Goal: Task Accomplishment & Management: Complete application form

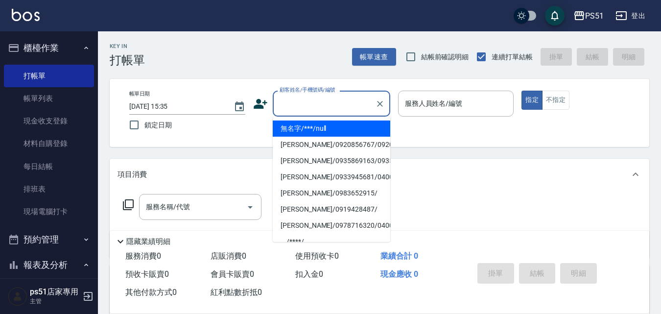
click at [300, 104] on input "顧客姓名/手機號碼/編號" at bounding box center [324, 103] width 94 height 17
click at [320, 128] on li "無名字/***/null" at bounding box center [332, 128] width 118 height 16
type input "無名字/***/null"
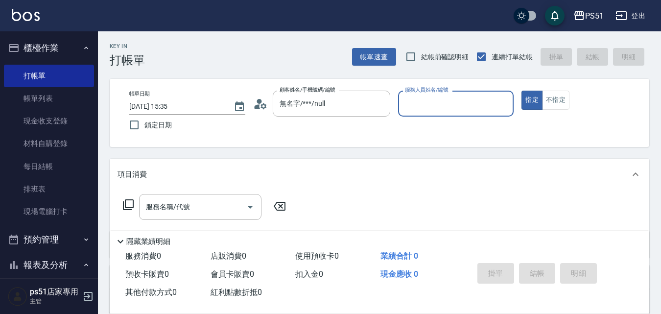
click at [453, 98] on input "服務人員姓名/編號" at bounding box center [456, 103] width 107 height 17
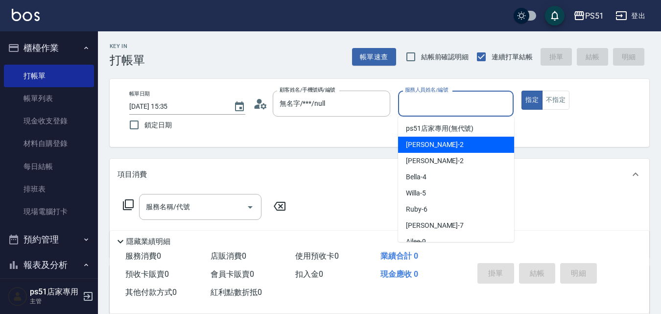
click at [451, 145] on div "[PERSON_NAME] -2" at bounding box center [456, 145] width 116 height 16
type input "[PERSON_NAME]-2"
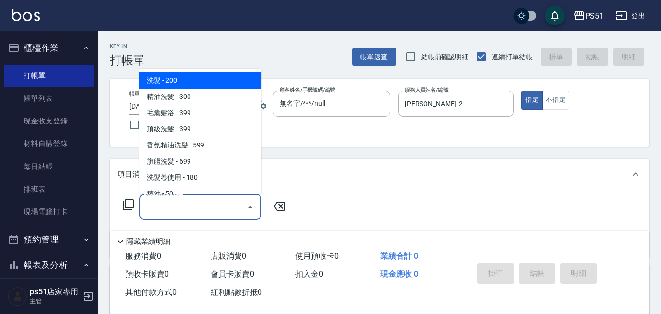
click at [181, 210] on input "服務名稱/代號" at bounding box center [193, 206] width 99 height 17
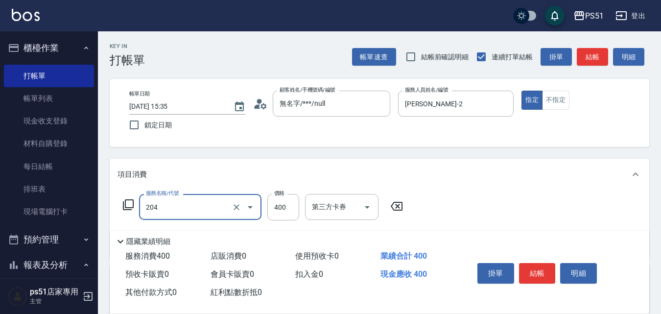
type input "B級洗+剪(204)"
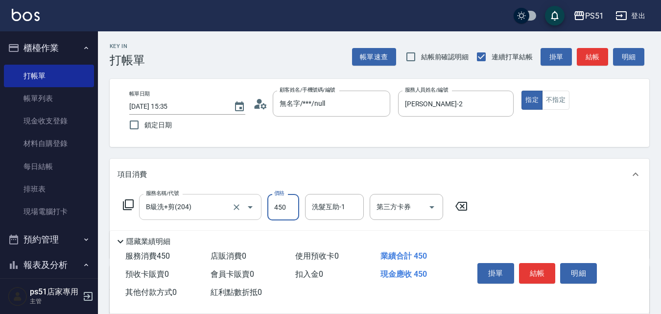
type input "450"
click at [589, 56] on button "結帳" at bounding box center [592, 57] width 31 height 18
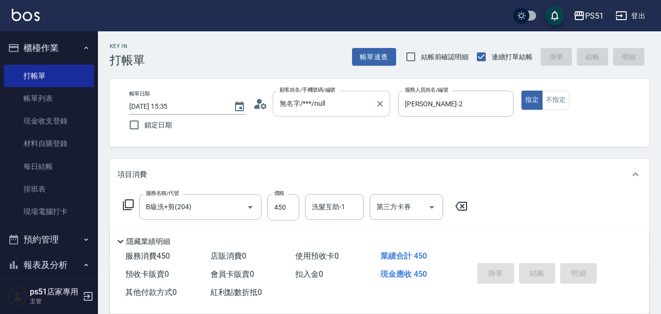
type input "[DATE] 18:13"
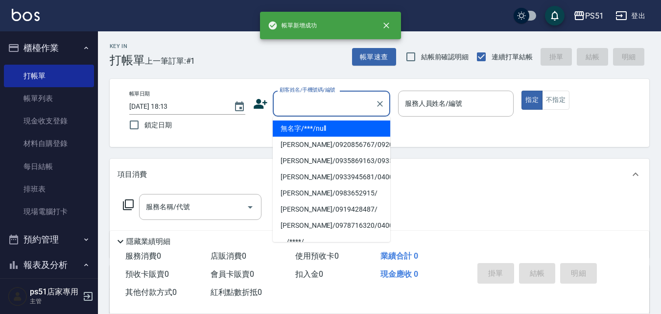
click at [352, 104] on input "顧客姓名/手機號碼/編號" at bounding box center [324, 103] width 94 height 17
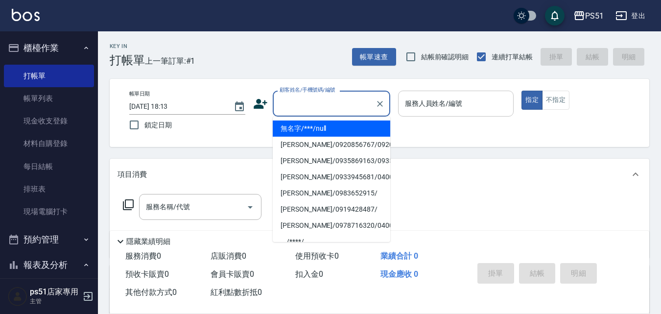
click at [359, 127] on li "無名字/***/null" at bounding box center [332, 128] width 118 height 16
type input "無名字/***/null"
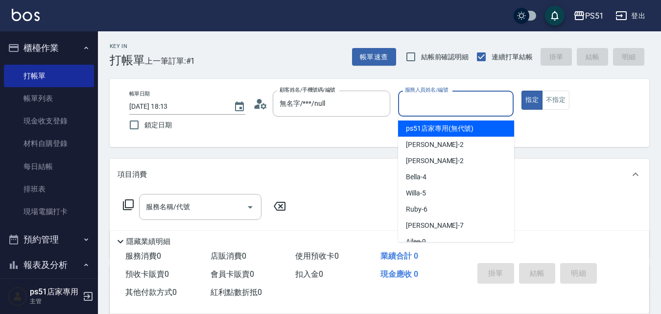
click at [482, 97] on input "服務人員姓名/編號" at bounding box center [456, 103] width 107 height 17
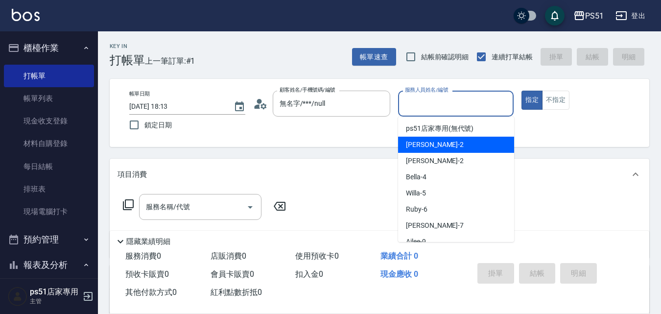
click at [489, 147] on div "[PERSON_NAME] -2" at bounding box center [456, 145] width 116 height 16
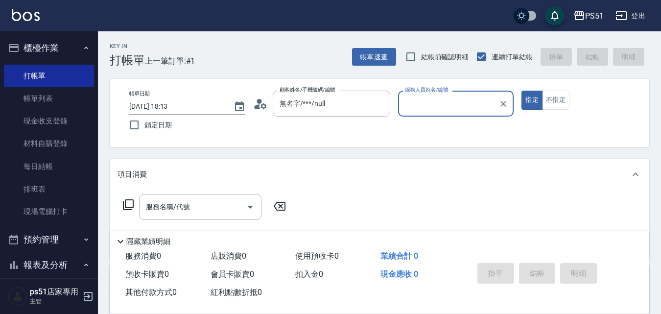
type input "[PERSON_NAME]-2"
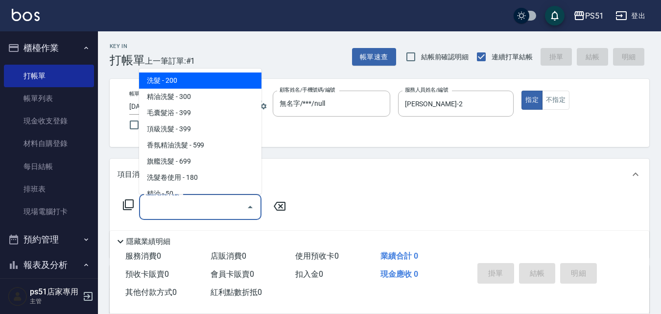
click at [192, 199] on input "服務名稱/代號" at bounding box center [193, 206] width 99 height 17
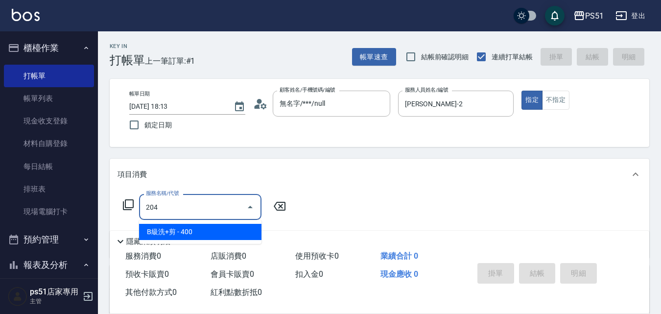
type input "B級洗+剪(204)"
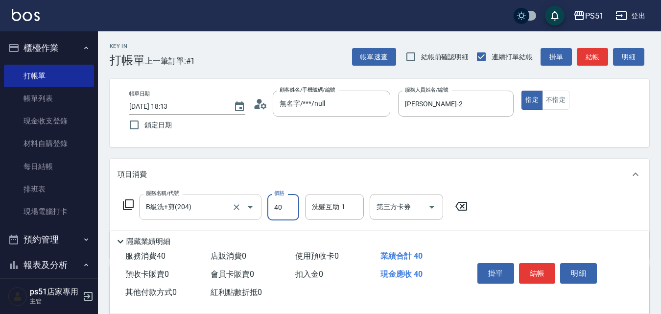
type input "400"
click at [549, 267] on button "結帳" at bounding box center [537, 273] width 37 height 21
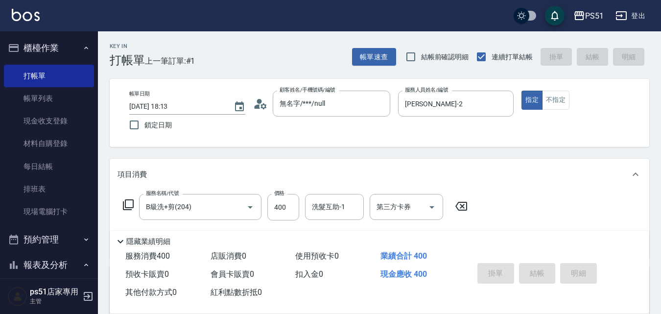
type input "[DATE] 18:14"
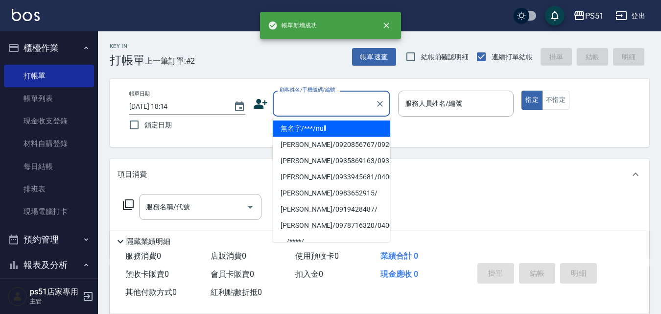
click at [330, 106] on input "顧客姓名/手機號碼/編號" at bounding box center [324, 103] width 94 height 17
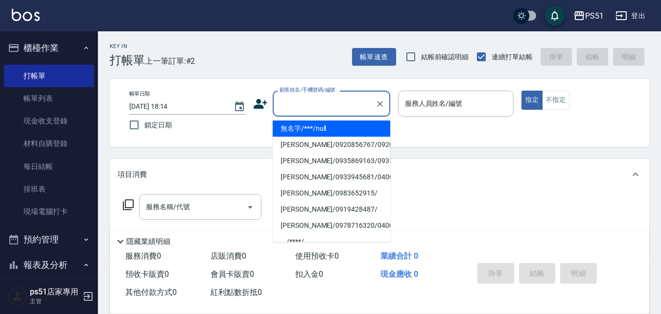
click at [341, 125] on li "無名字/***/null" at bounding box center [332, 128] width 118 height 16
type input "無名字/***/null"
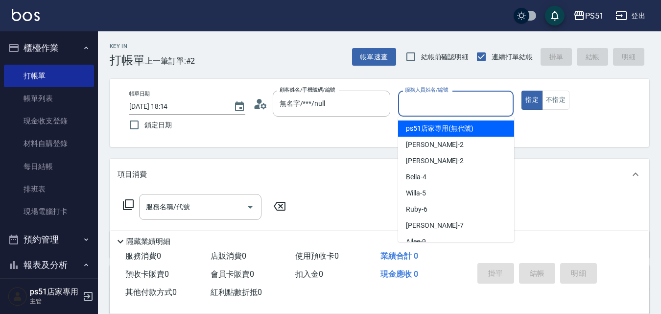
click at [450, 106] on input "服務人員姓名/編號" at bounding box center [456, 103] width 107 height 17
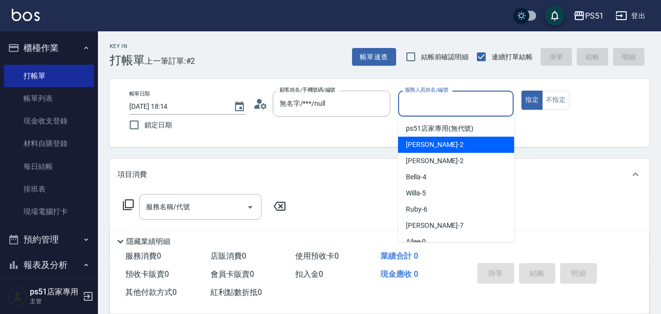
click at [453, 142] on div "[PERSON_NAME] -2" at bounding box center [456, 145] width 116 height 16
type input "[PERSON_NAME]-2"
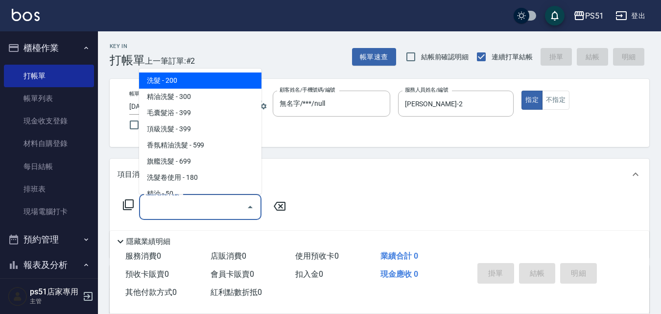
click at [227, 209] on input "服務名稱/代號" at bounding box center [193, 206] width 99 height 17
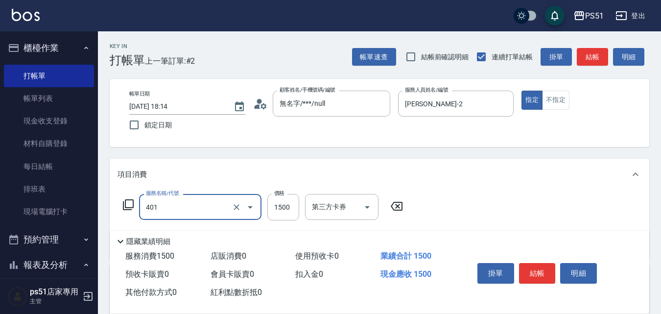
type input "基本染髮(401)"
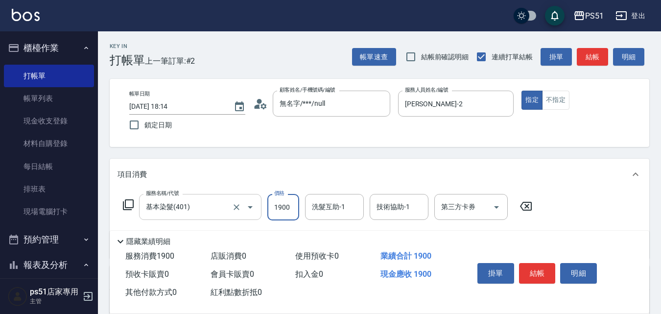
type input "1900"
click at [538, 270] on button "結帳" at bounding box center [537, 273] width 37 height 21
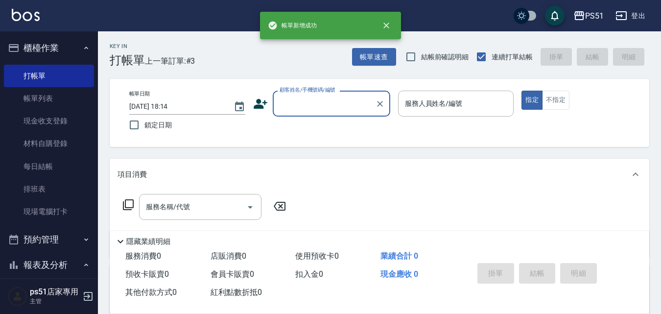
click at [309, 113] on div "顧客姓名/手機號碼/編號" at bounding box center [332, 104] width 118 height 26
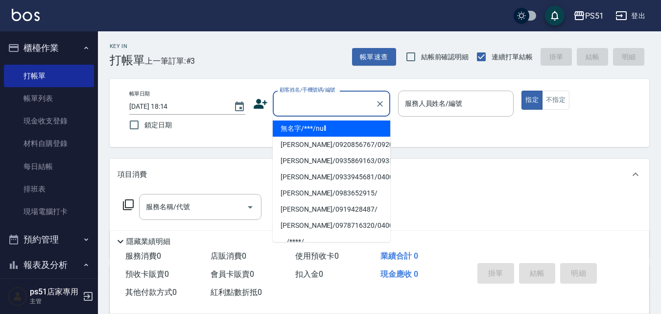
click at [313, 134] on li "無名字/***/null" at bounding box center [332, 128] width 118 height 16
type input "無名字/***/null"
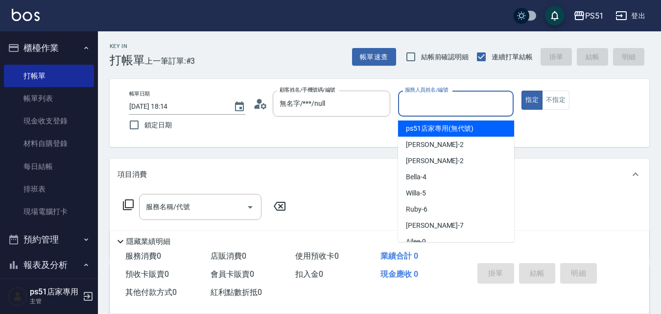
click at [428, 111] on input "服務人員姓名/編號" at bounding box center [456, 103] width 107 height 17
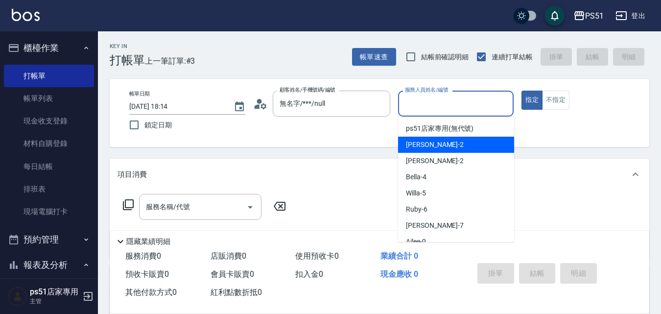
click at [433, 150] on div "[PERSON_NAME] -2" at bounding box center [456, 145] width 116 height 16
type input "[PERSON_NAME]-2"
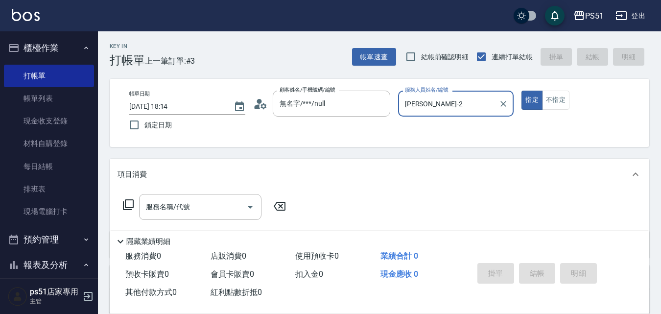
click at [131, 204] on icon at bounding box center [128, 205] width 12 height 12
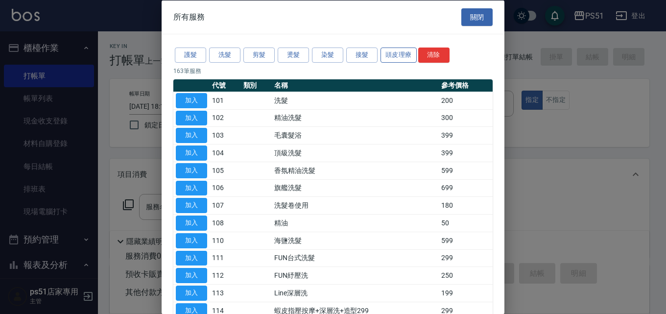
click at [400, 54] on button "頭皮理療" at bounding box center [399, 55] width 36 height 15
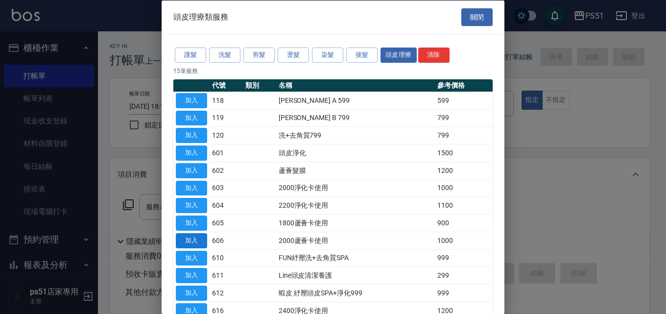
click at [191, 241] on button "加入" at bounding box center [191, 240] width 31 height 15
type input "2000蘆薈卡使用(606)"
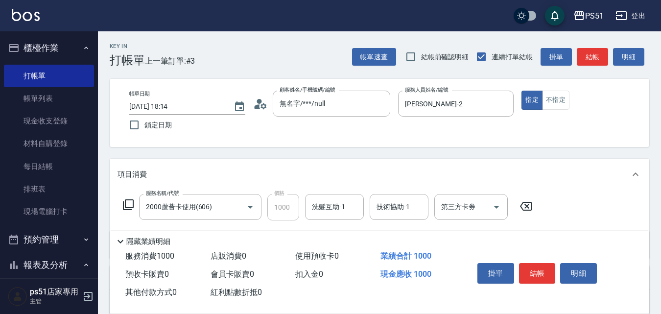
click at [132, 205] on icon at bounding box center [128, 205] width 12 height 12
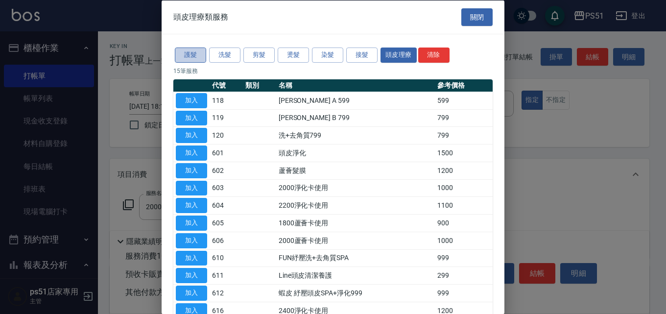
click at [192, 53] on button "護髮" at bounding box center [190, 55] width 31 height 15
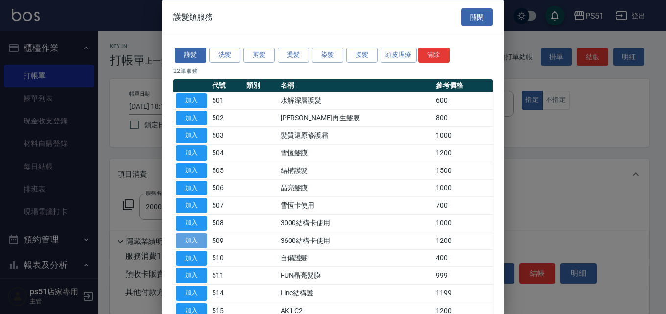
click at [183, 239] on button "加入" at bounding box center [191, 240] width 31 height 15
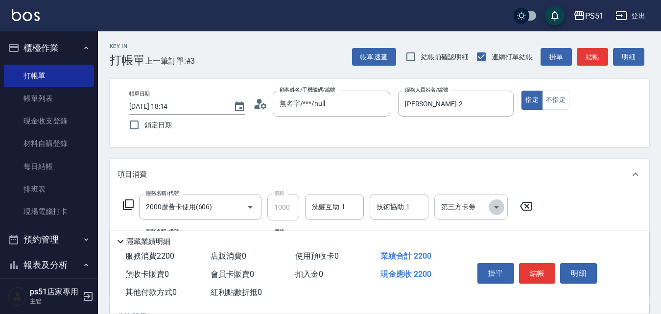
click at [491, 207] on icon "Open" at bounding box center [497, 207] width 12 height 12
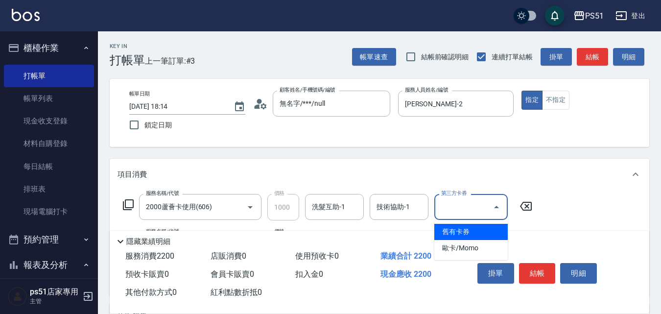
click at [495, 222] on ul "舊有卡券 歐卡/Momo" at bounding box center [470, 240] width 73 height 40
click at [493, 231] on span "舊有卡券" at bounding box center [470, 232] width 73 height 16
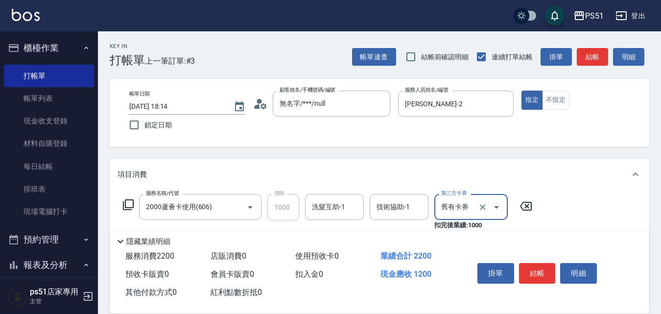
type input "舊有卡券"
click at [330, 211] on input "洗髮互助-1" at bounding box center [335, 206] width 50 height 17
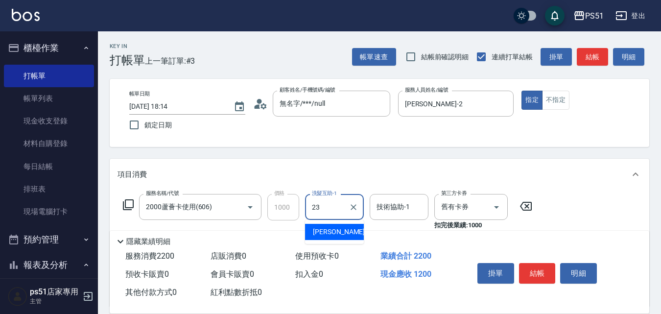
type input "[PERSON_NAME]-23"
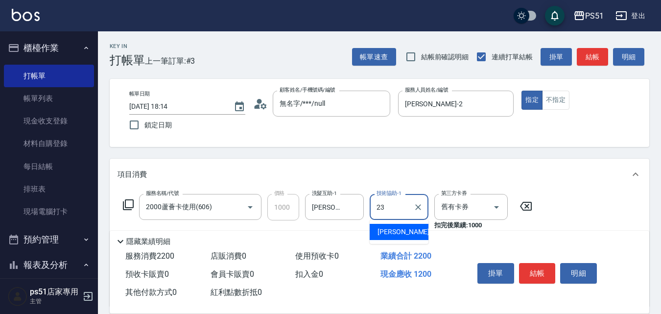
click at [385, 231] on span "[PERSON_NAME] -23" at bounding box center [409, 232] width 62 height 10
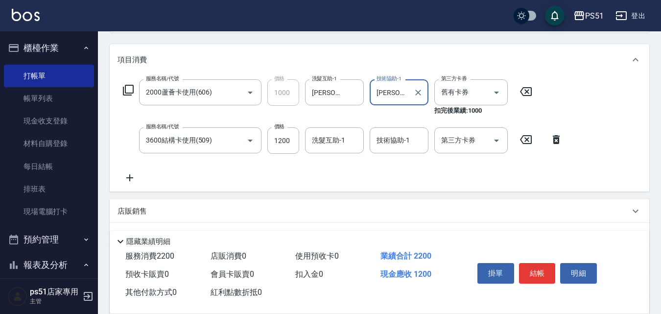
scroll to position [100, 0]
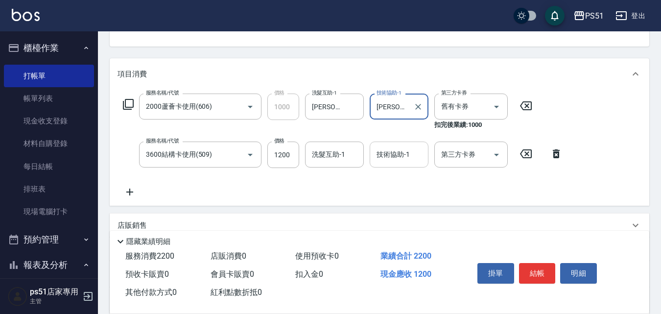
type input "[PERSON_NAME]-23"
click at [402, 160] on input "技術協助-1" at bounding box center [399, 154] width 50 height 17
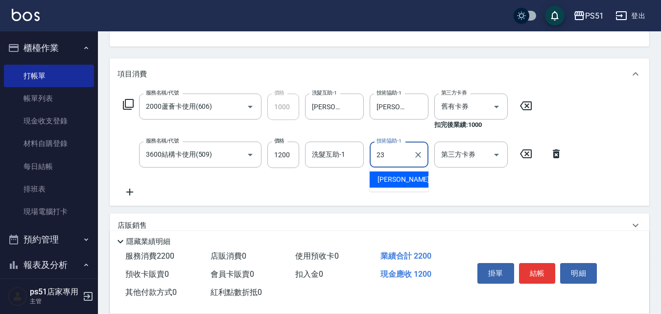
click at [408, 182] on div "[PERSON_NAME] -23" at bounding box center [399, 179] width 59 height 16
click at [498, 157] on icon "Open" at bounding box center [497, 155] width 12 height 12
type input "[PERSON_NAME]-23"
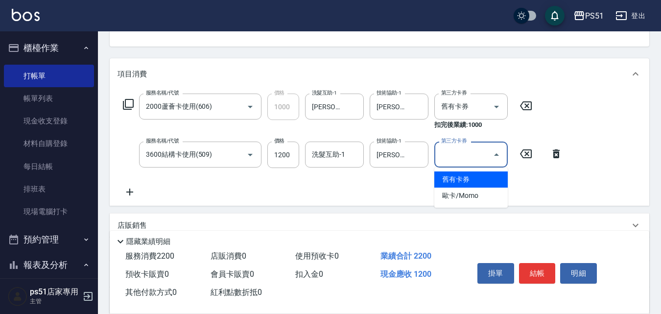
click at [489, 175] on span "舊有卡券" at bounding box center [470, 179] width 73 height 16
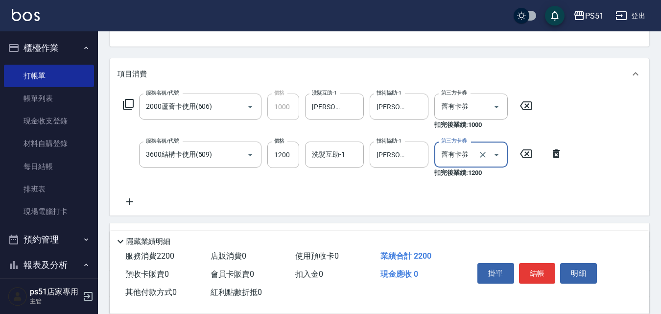
type input "舊有卡券"
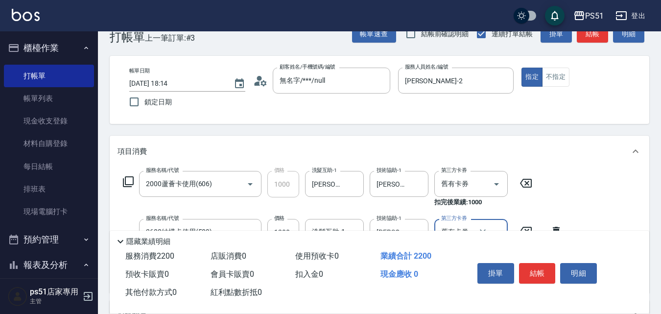
scroll to position [0, 0]
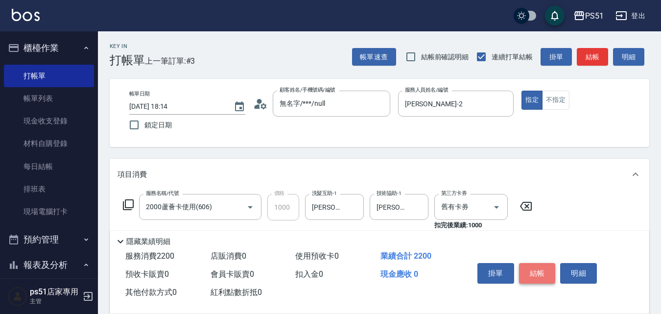
click at [541, 270] on button "結帳" at bounding box center [537, 273] width 37 height 21
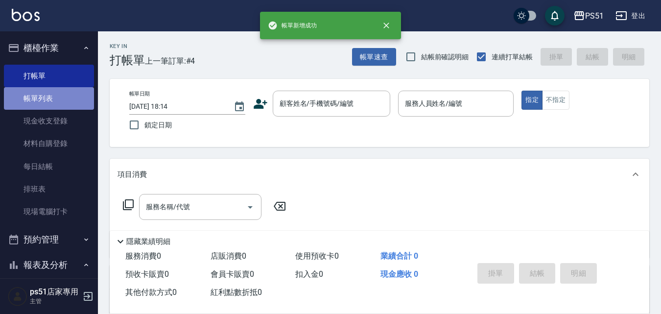
click at [68, 103] on link "帳單列表" at bounding box center [49, 98] width 90 height 23
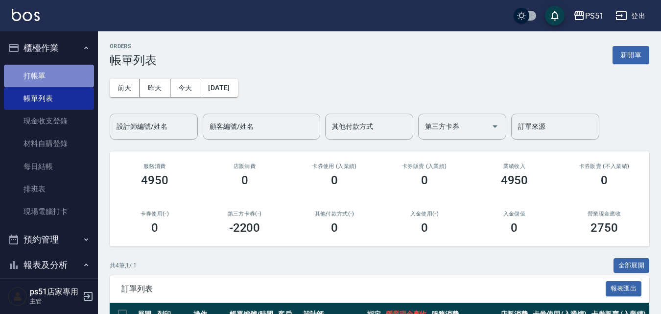
click at [68, 72] on link "打帳單" at bounding box center [49, 76] width 90 height 23
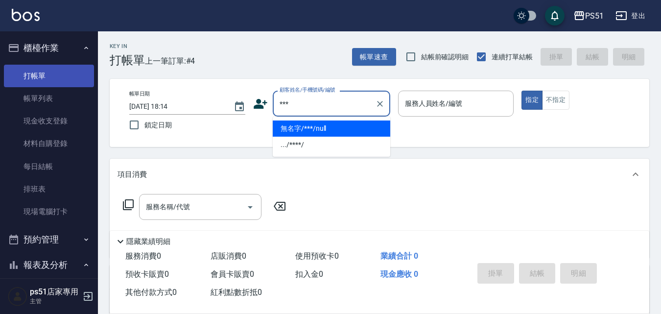
type input "無名字/***/null"
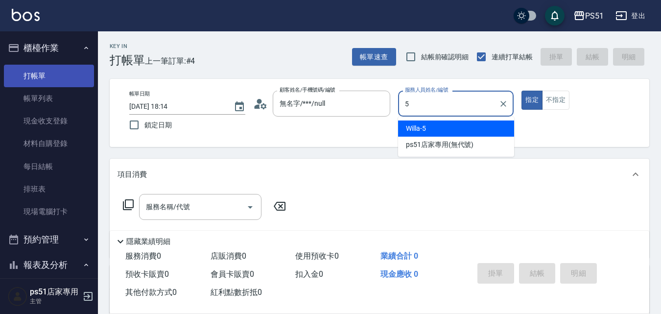
type input "Willa-5"
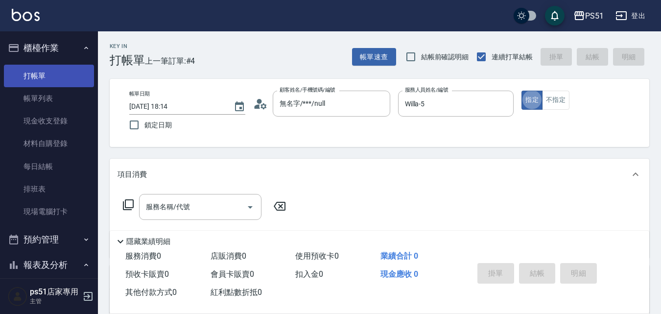
type button "true"
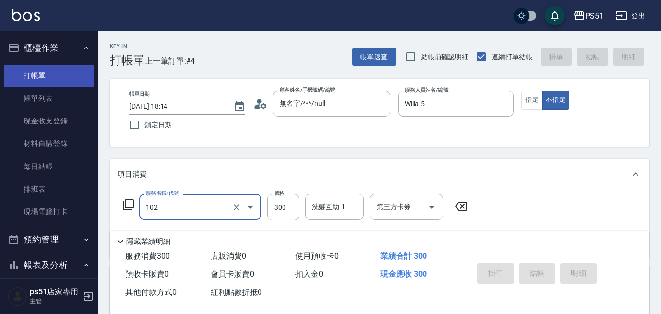
type input "102"
type input "[DATE] 18:33"
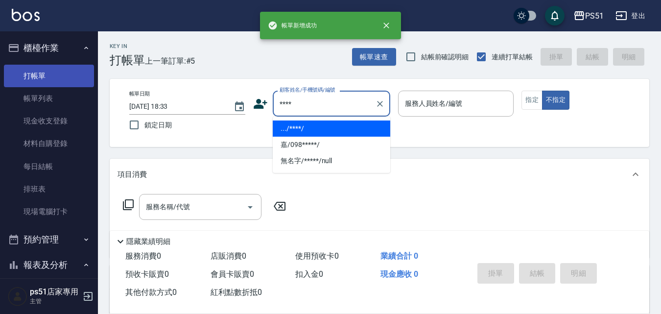
type input ".../****/"
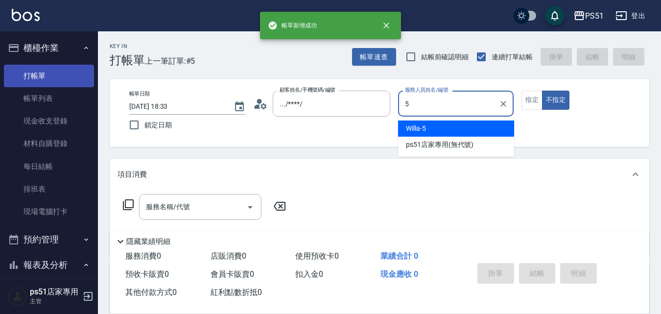
type input "Willa-5"
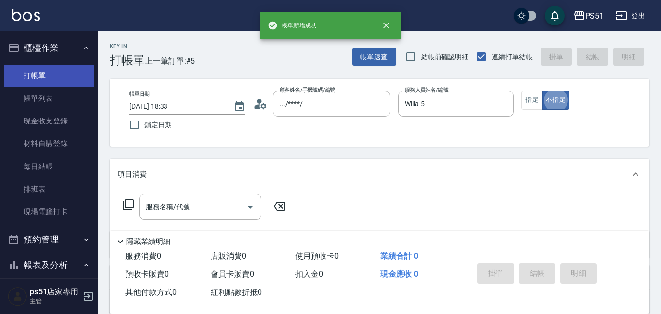
type button "false"
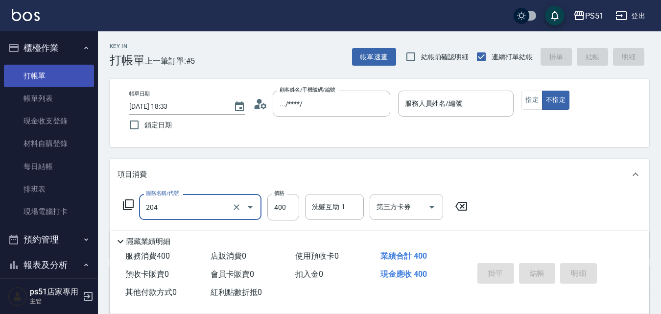
type input "204"
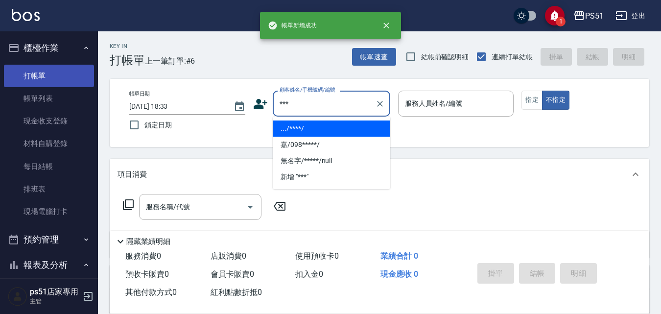
type input ".../****/"
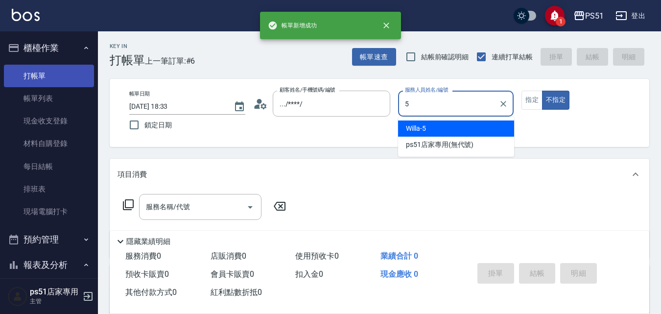
type input "Willa-5"
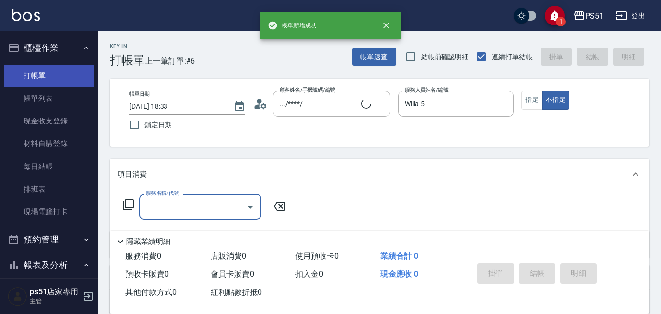
type input "無名字/***/null"
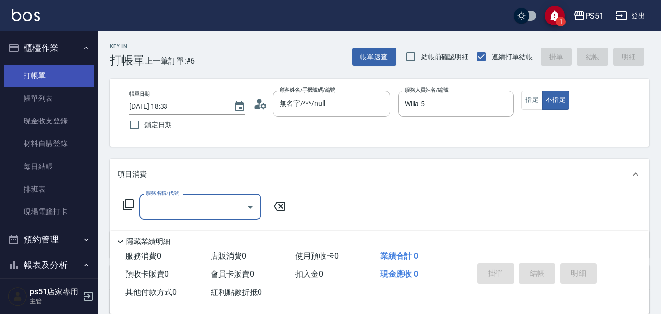
type input "1"
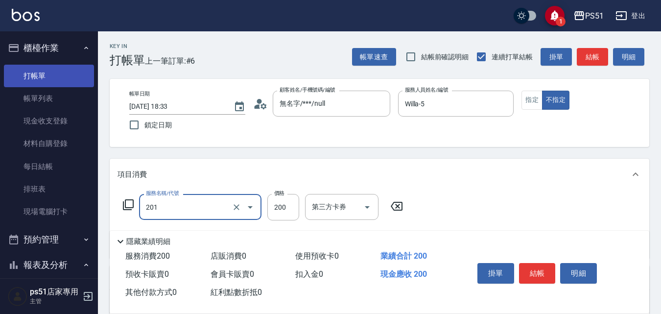
type input "Ｃ級單剪(201)"
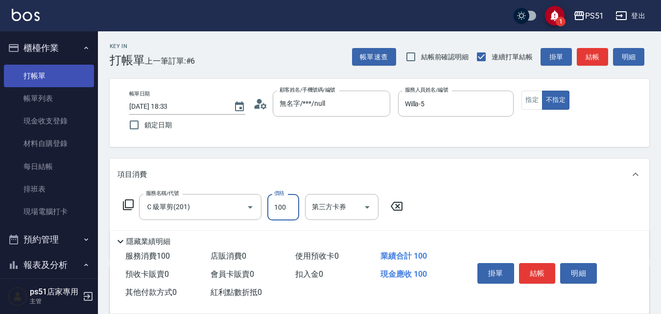
type input "100"
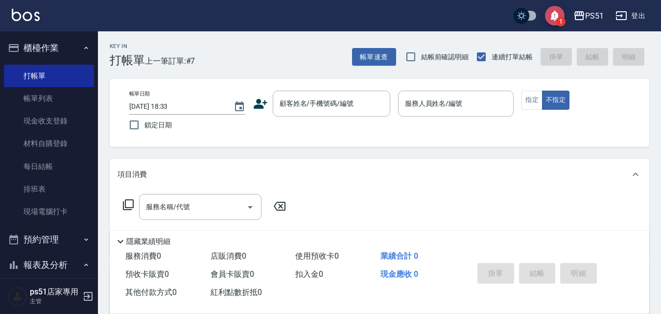
click at [551, 14] on icon "save" at bounding box center [555, 16] width 14 height 14
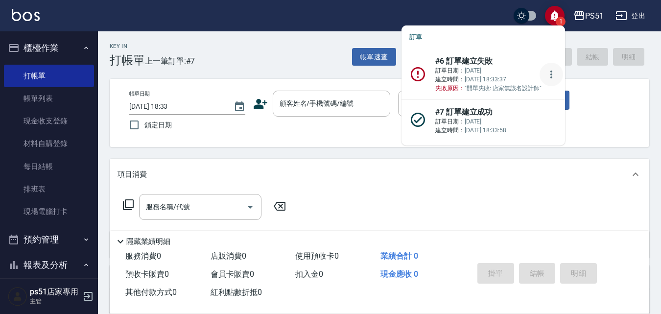
click at [546, 73] on icon "more" at bounding box center [552, 75] width 12 height 12
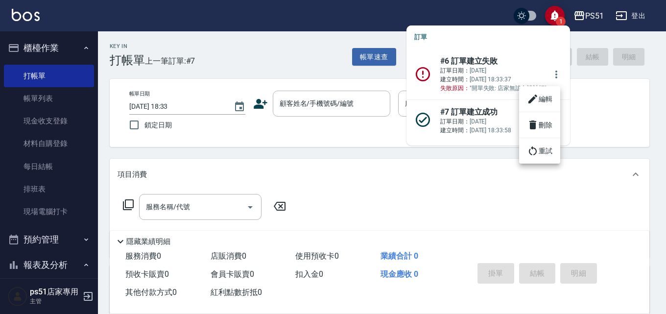
click at [497, 71] on div at bounding box center [333, 157] width 666 height 314
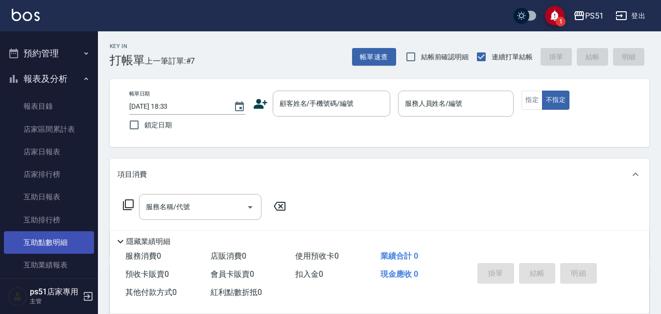
scroll to position [343, 0]
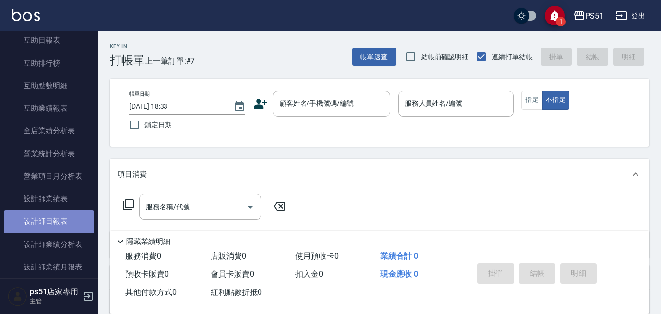
click at [58, 221] on link "設計師日報表" at bounding box center [49, 221] width 90 height 23
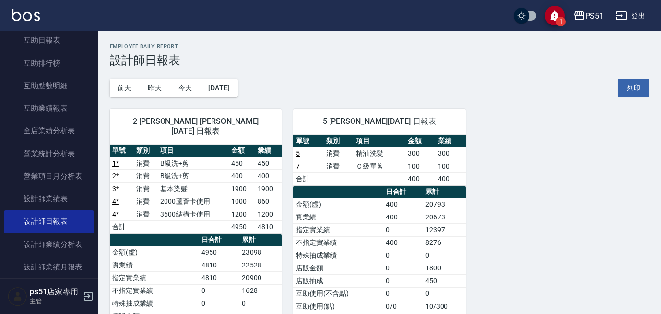
click at [550, 19] on icon "save" at bounding box center [555, 16] width 12 height 12
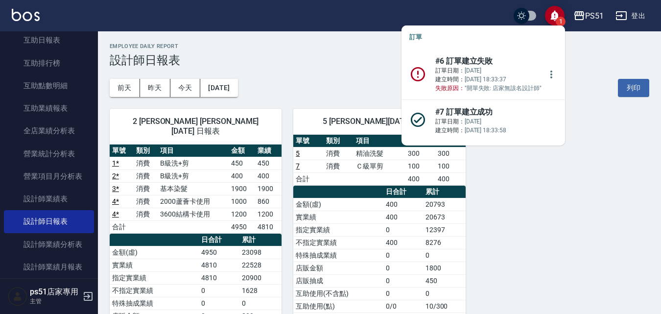
click at [470, 79] on p "訂單日期： [DATE] 建立時間： [DATE] 18:33:37 失敗原因： "開單失敗: 店家無該名設計師"" at bounding box center [488, 79] width 106 height 26
click at [546, 74] on icon "more" at bounding box center [552, 75] width 12 height 12
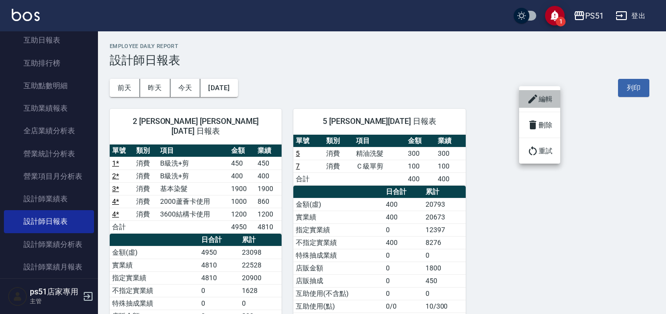
click at [536, 107] on li "編輯" at bounding box center [539, 99] width 41 height 18
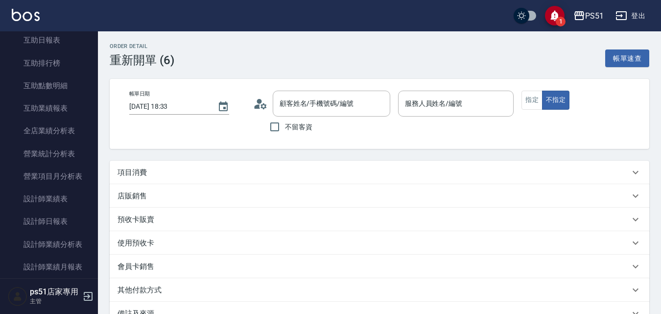
type input "[DATE] 18:33"
type input ".../****/"
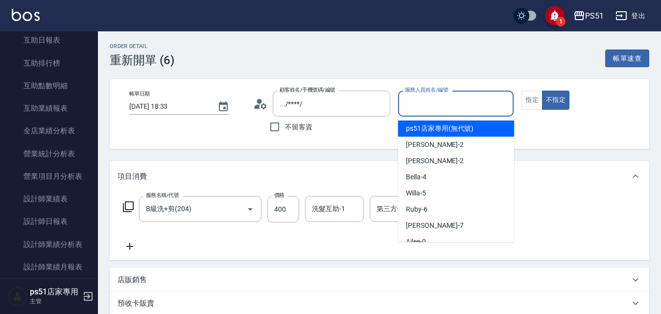
click at [423, 104] on input "服務人員姓名/編號" at bounding box center [456, 103] width 107 height 17
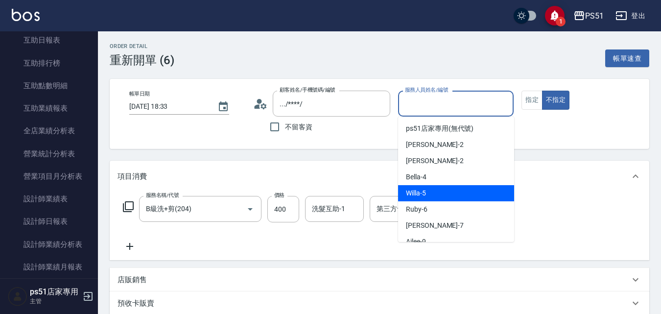
click at [416, 190] on span "Willa -5" at bounding box center [416, 193] width 20 height 10
type input "Willa-5"
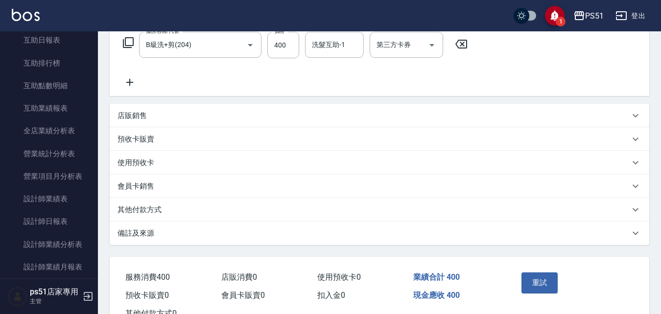
scroll to position [201, 0]
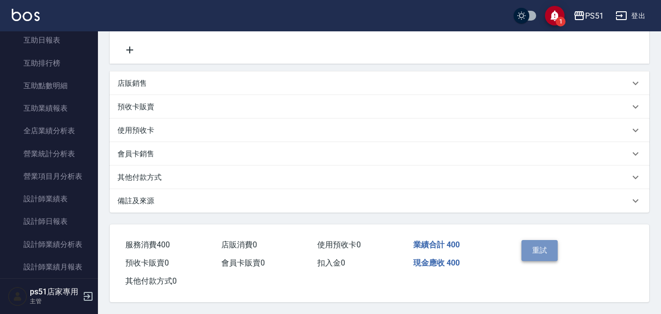
click at [549, 240] on button "重試" at bounding box center [540, 250] width 37 height 21
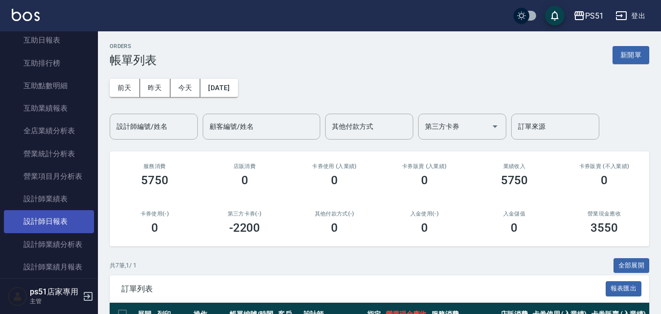
click at [58, 219] on link "設計師日報表" at bounding box center [49, 221] width 90 height 23
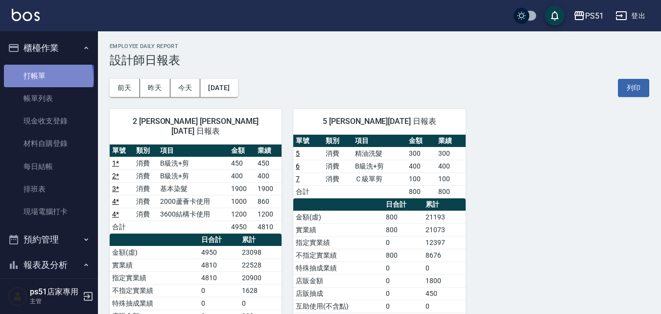
click at [48, 77] on link "打帳單" at bounding box center [49, 76] width 90 height 23
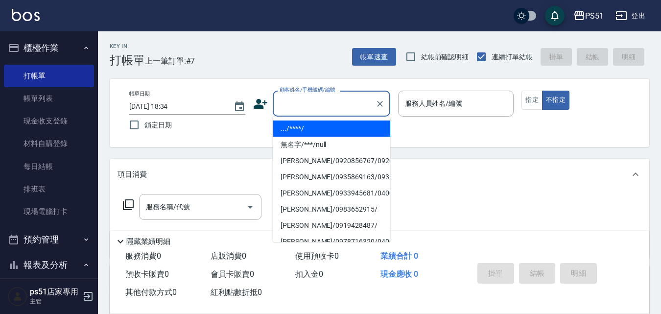
click at [298, 98] on input "顧客姓名/手機號碼/編號" at bounding box center [324, 103] width 94 height 17
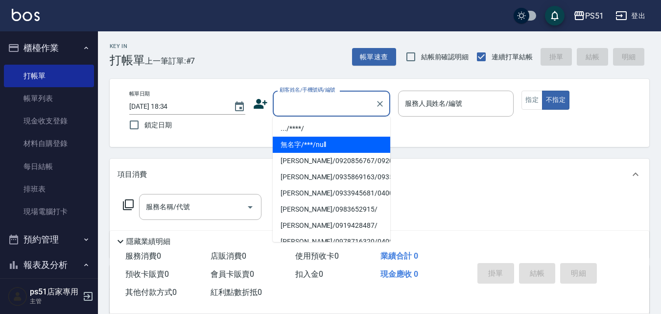
click at [304, 140] on li "無名字/***/null" at bounding box center [332, 145] width 118 height 16
type input "無名字/***/null"
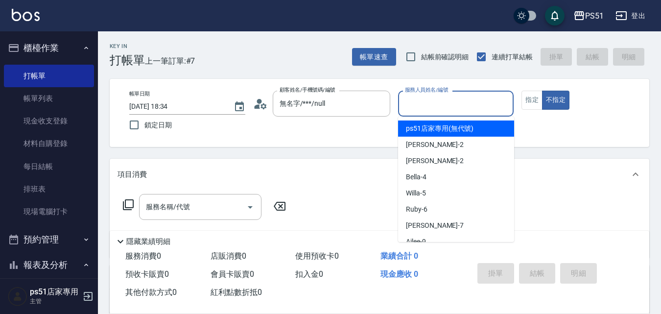
click at [462, 100] on input "服務人員姓名/編號" at bounding box center [456, 103] width 107 height 17
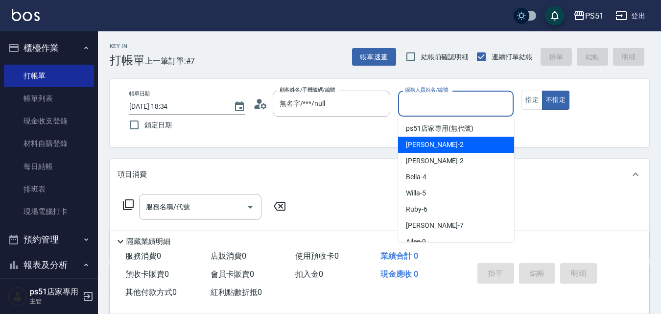
click at [456, 142] on div "[PERSON_NAME] -2" at bounding box center [456, 145] width 116 height 16
type input "[PERSON_NAME]-2"
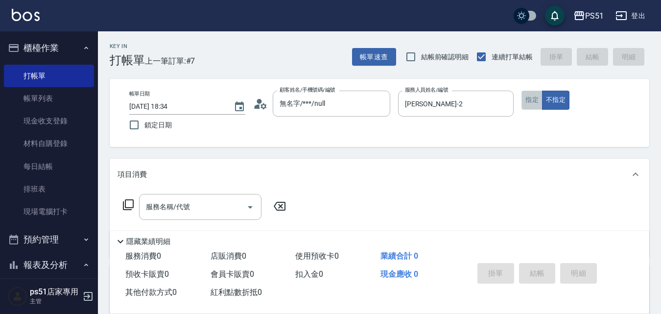
click at [524, 105] on button "指定" at bounding box center [532, 100] width 21 height 19
click at [193, 202] on input "服務名稱/代號" at bounding box center [193, 206] width 99 height 17
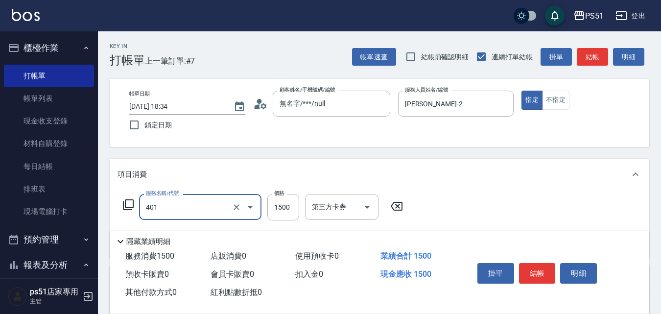
type input "基本染髮(401)"
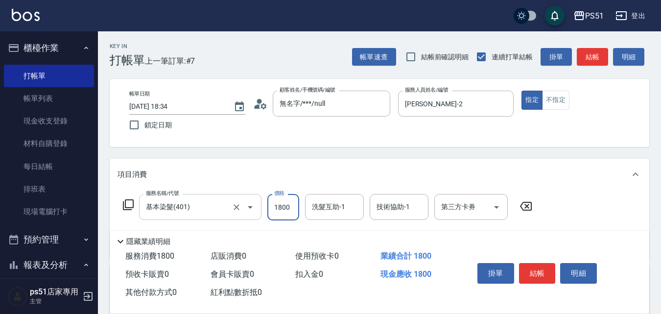
type input "1800"
type input "[PERSON_NAME]-23"
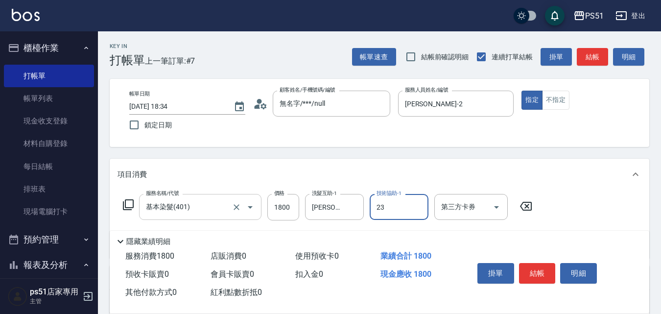
type input "[PERSON_NAME]-23"
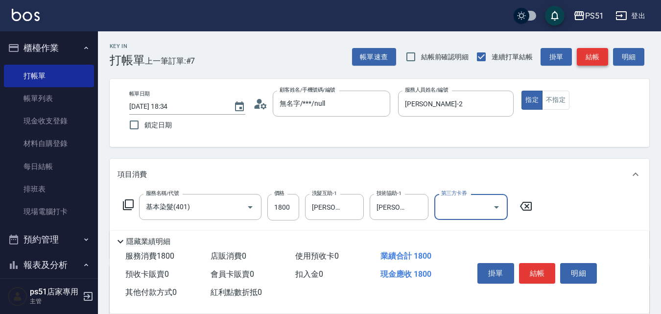
click at [596, 60] on button "結帳" at bounding box center [592, 57] width 31 height 18
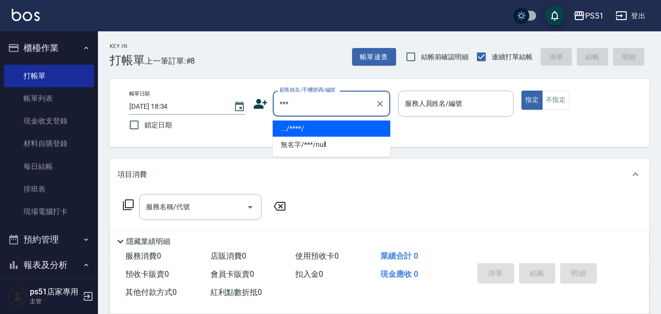
type input ".../****/"
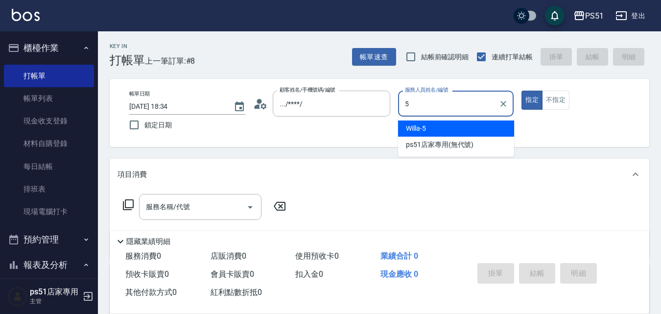
type input "Willa-5"
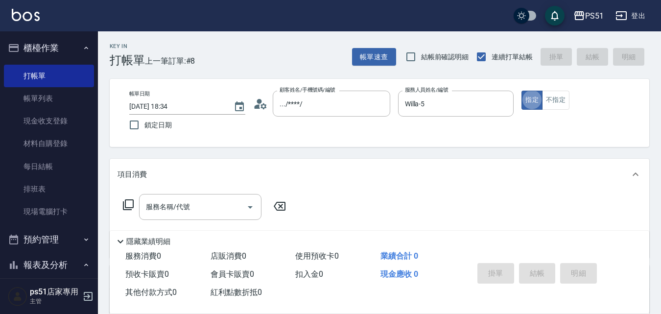
type button "true"
type input "無名字/***/null"
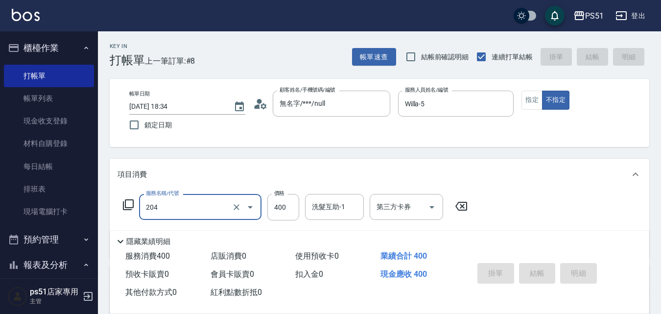
type input "204"
type input "[DATE] 18:36"
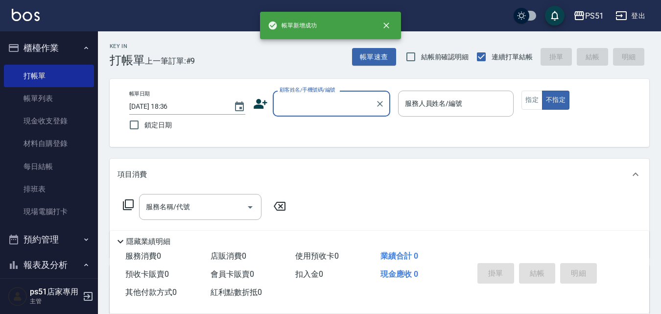
click at [65, 49] on button "櫃檯作業" at bounding box center [49, 47] width 90 height 25
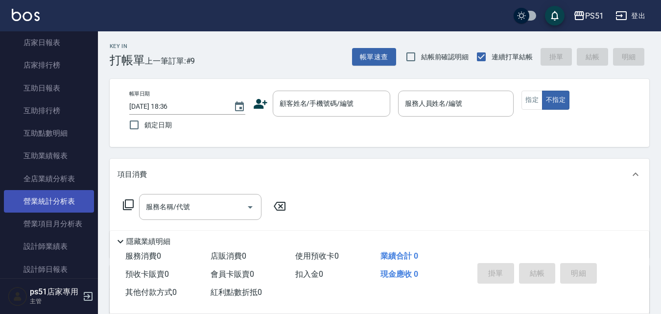
scroll to position [340, 0]
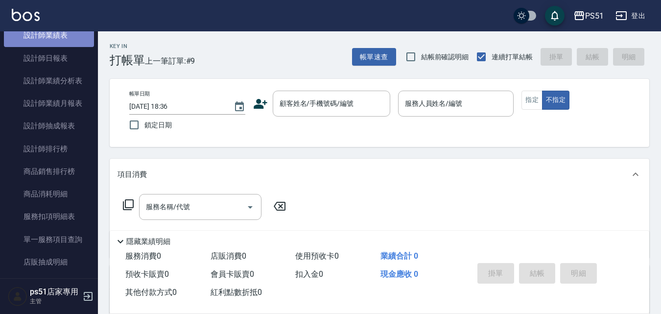
click at [60, 44] on link "設計師業績表" at bounding box center [49, 35] width 90 height 23
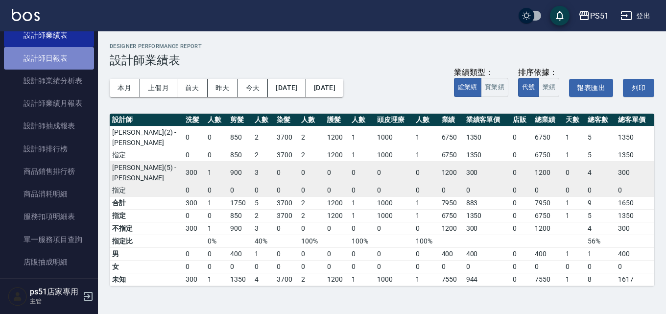
click at [53, 60] on link "設計師日報表" at bounding box center [49, 58] width 90 height 23
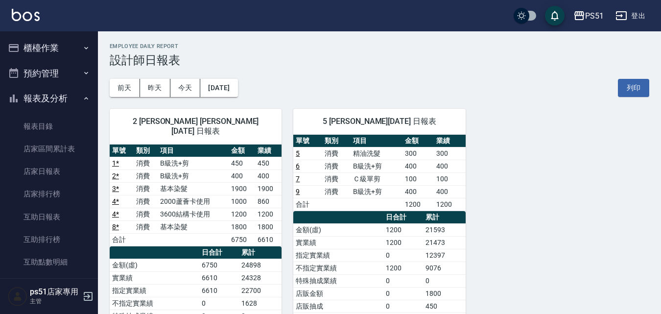
click at [40, 46] on button "櫃檯作業" at bounding box center [49, 47] width 90 height 25
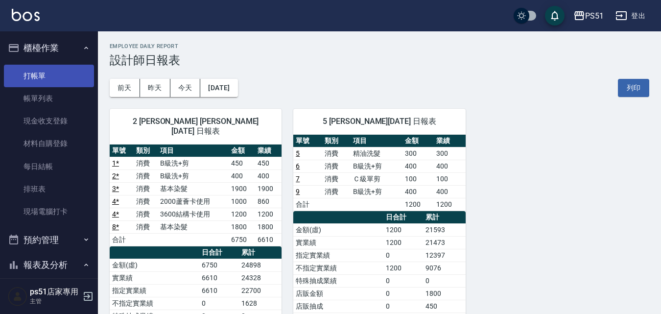
click at [38, 75] on link "打帳單" at bounding box center [49, 76] width 90 height 23
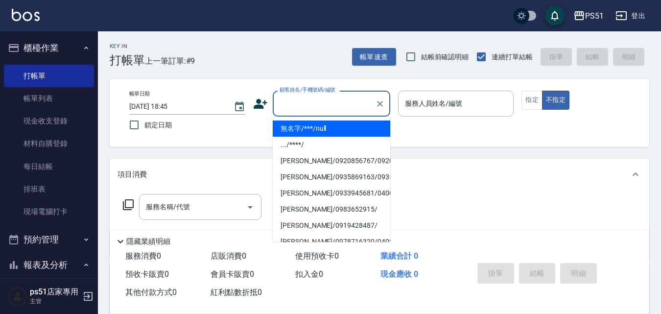
type input "無名字/***/null"
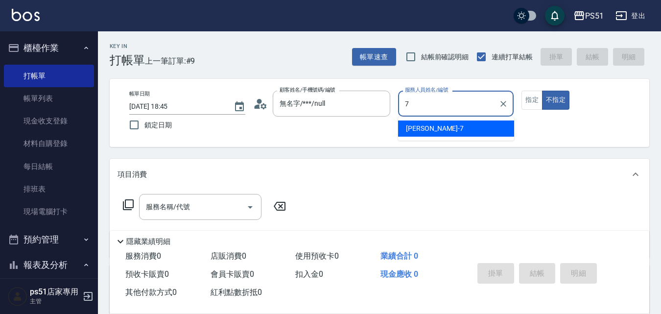
type input "[PERSON_NAME]-7"
type button "false"
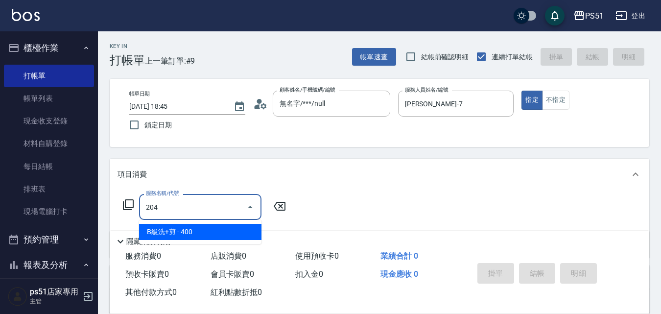
type input "B級洗+剪(204)"
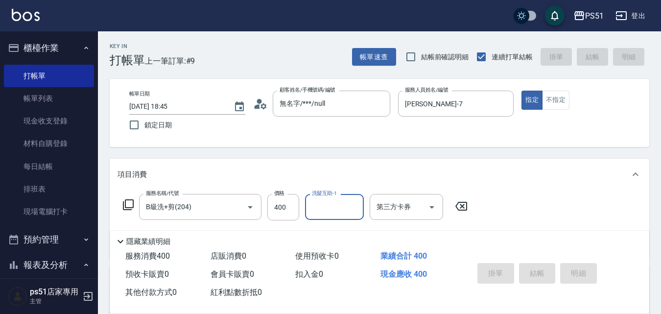
type input "[DATE] 18:46"
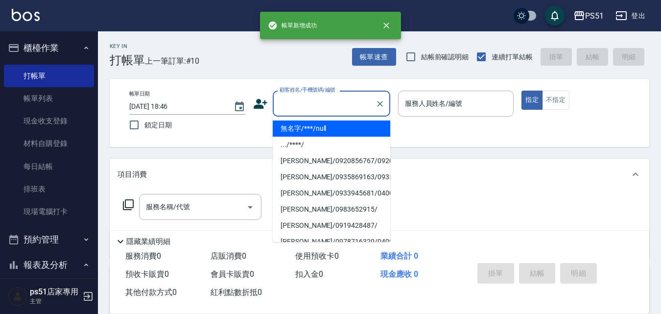
type input "無名字/***/null"
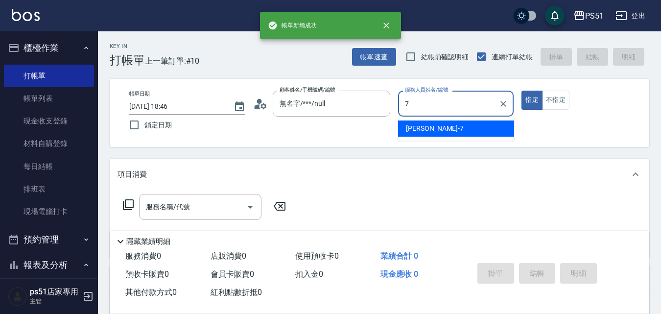
type input "[PERSON_NAME]-7"
type button "true"
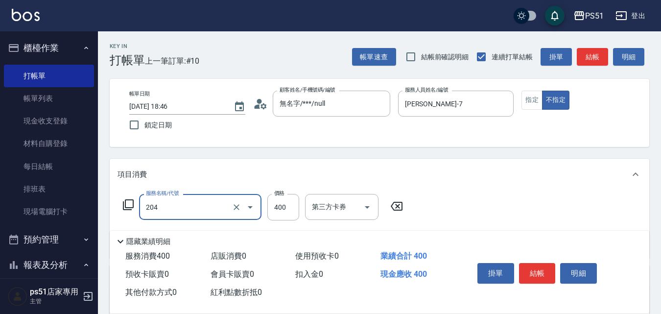
type input "B級洗+剪(204)"
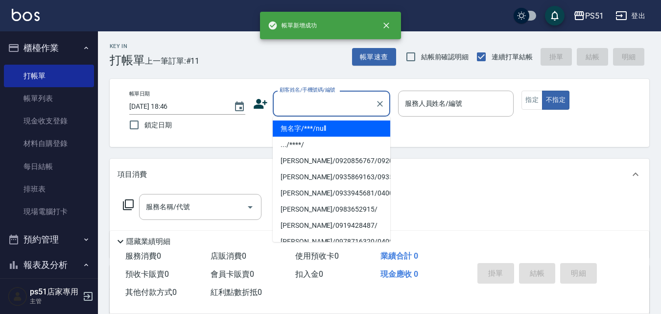
type input "無名字/***/null"
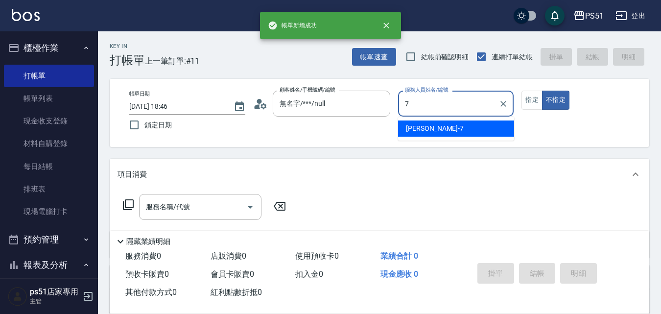
type input "[PERSON_NAME]-7"
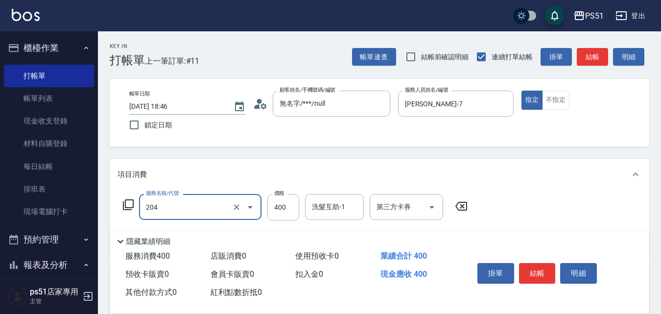
type input "B級洗+剪(204)"
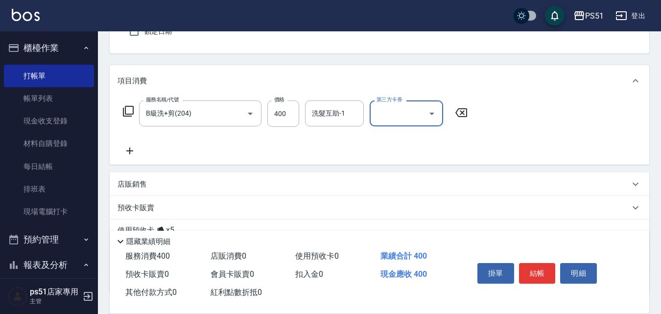
scroll to position [114, 0]
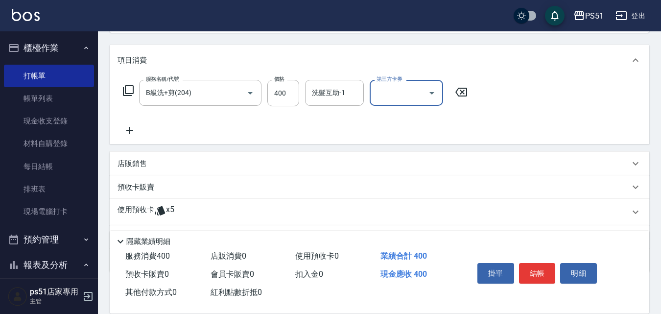
click at [132, 136] on icon at bounding box center [130, 130] width 24 height 12
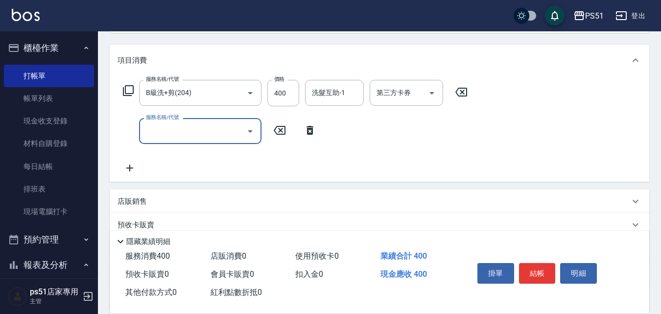
click at [169, 134] on input "服務名稱/代號" at bounding box center [193, 130] width 99 height 17
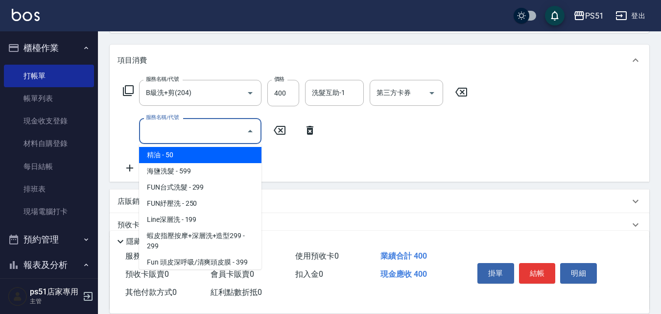
click at [184, 156] on span "精油 - 50" at bounding box center [200, 155] width 122 height 16
type input "精油(108)"
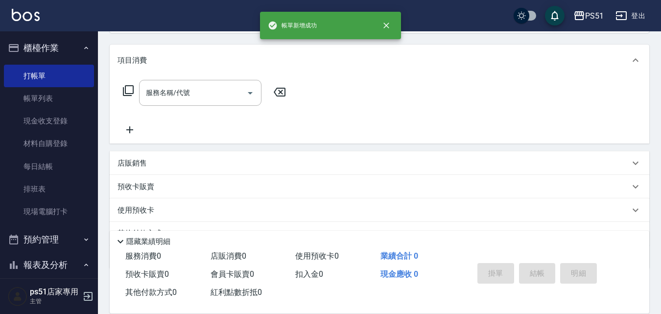
scroll to position [0, 0]
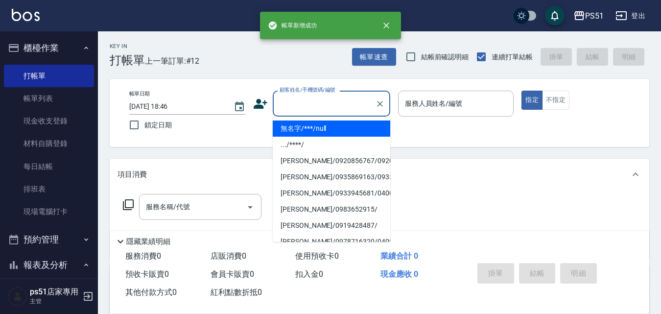
type input "無名字/***/null"
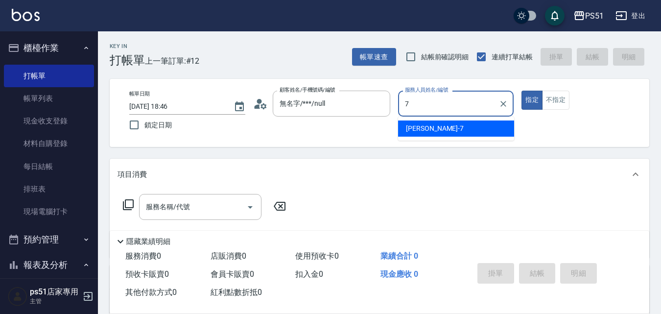
type input "[PERSON_NAME]-7"
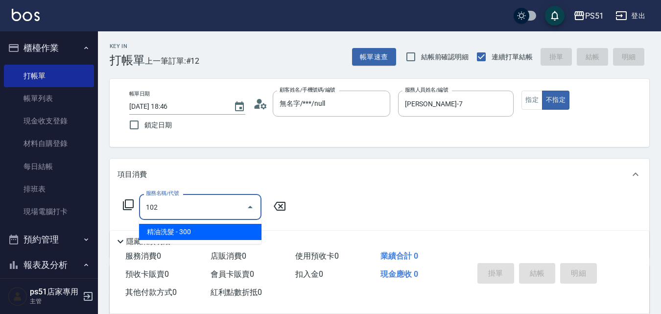
type input "精油洗髮(102)"
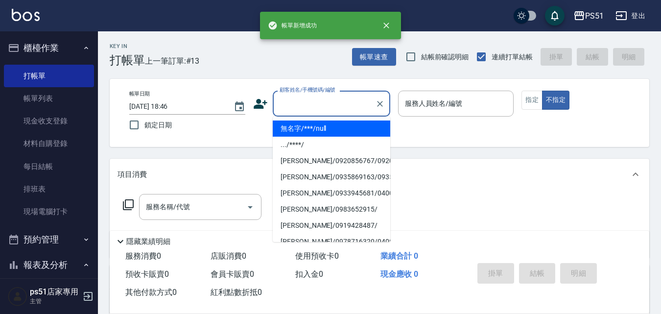
type input "無名字/***/null"
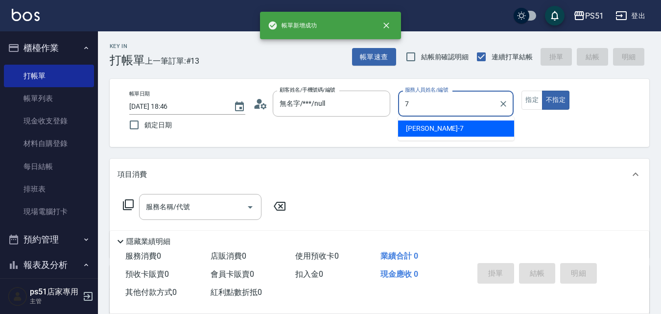
type input "[PERSON_NAME]-7"
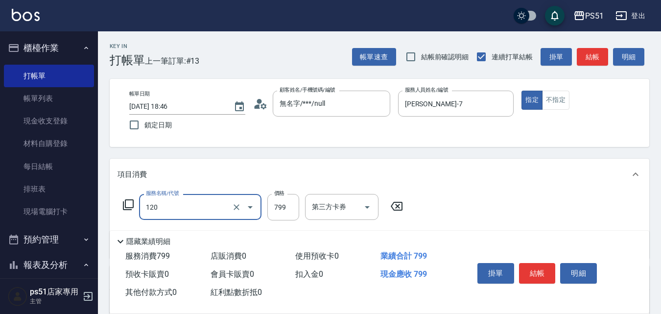
type input "洗+去角質799(120)"
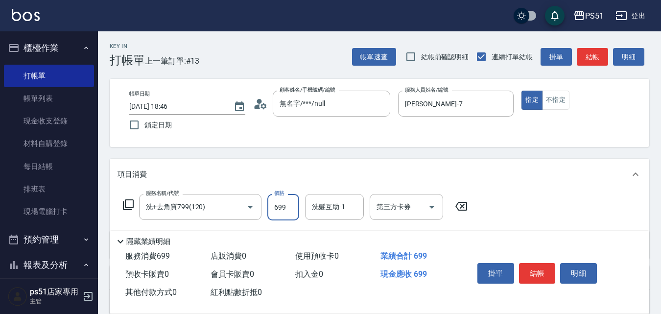
type input "699"
